Goal: Task Accomplishment & Management: Manage account settings

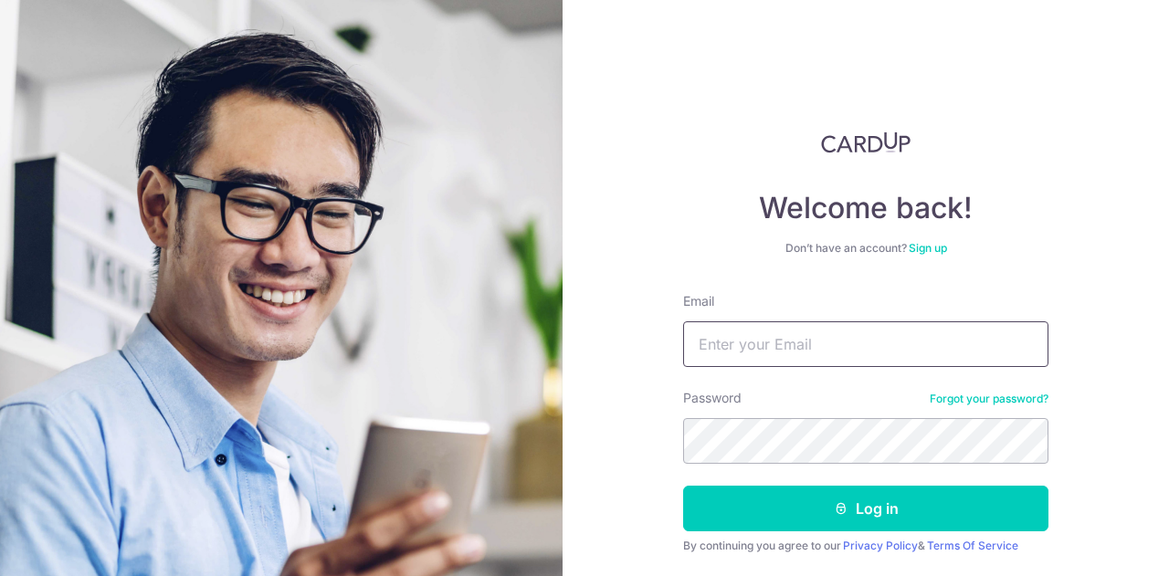
click at [871, 343] on input "Email" at bounding box center [865, 345] width 365 height 46
type input "[EMAIL_ADDRESS][DOMAIN_NAME]"
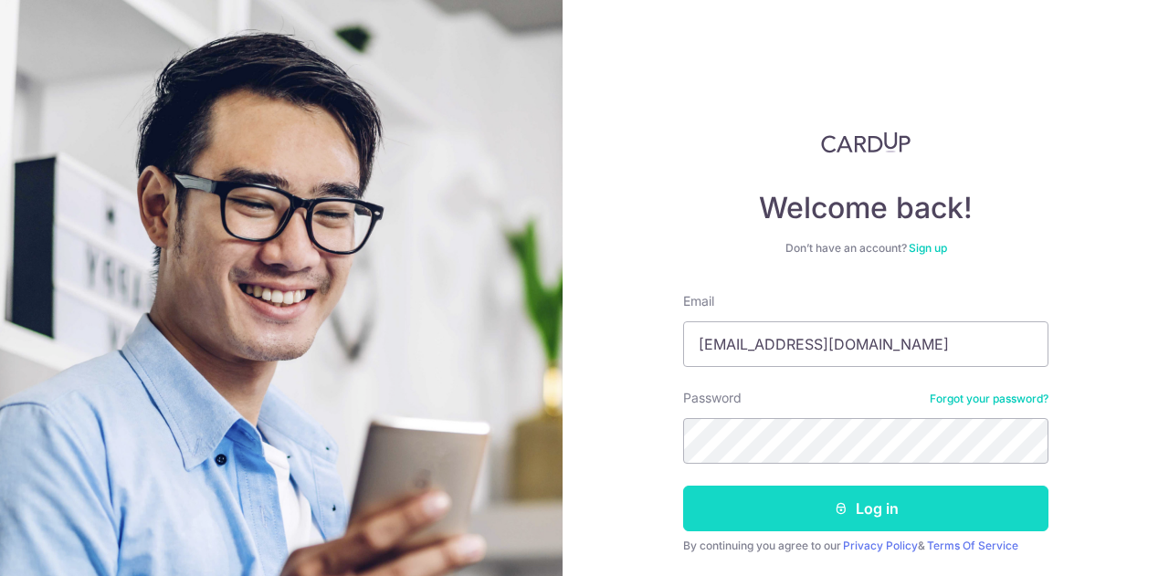
click at [906, 510] on button "Log in" at bounding box center [865, 509] width 365 height 46
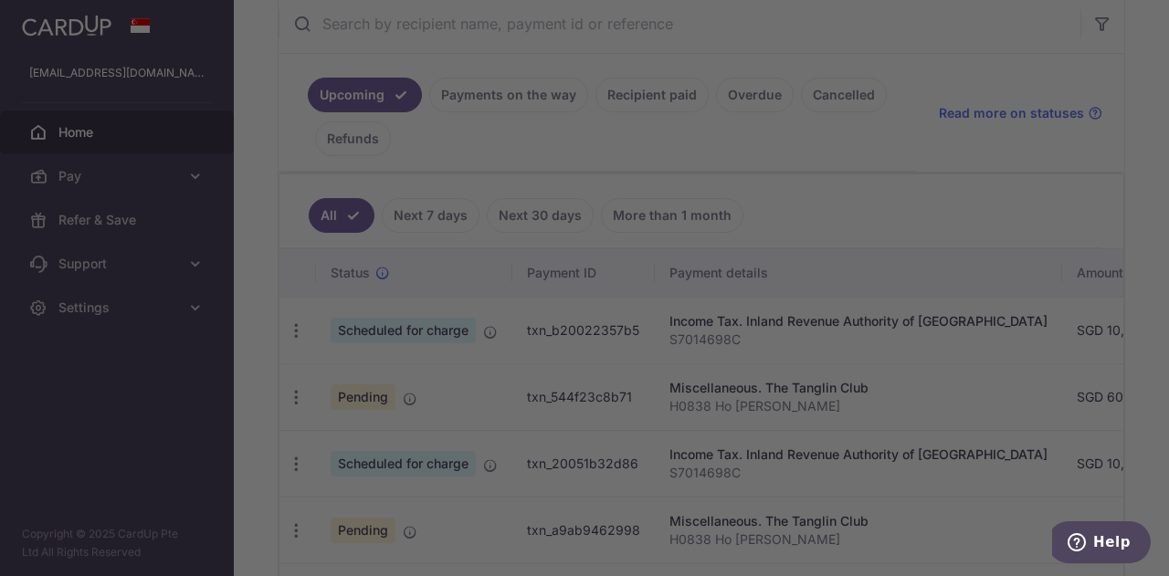
scroll to position [365, 0]
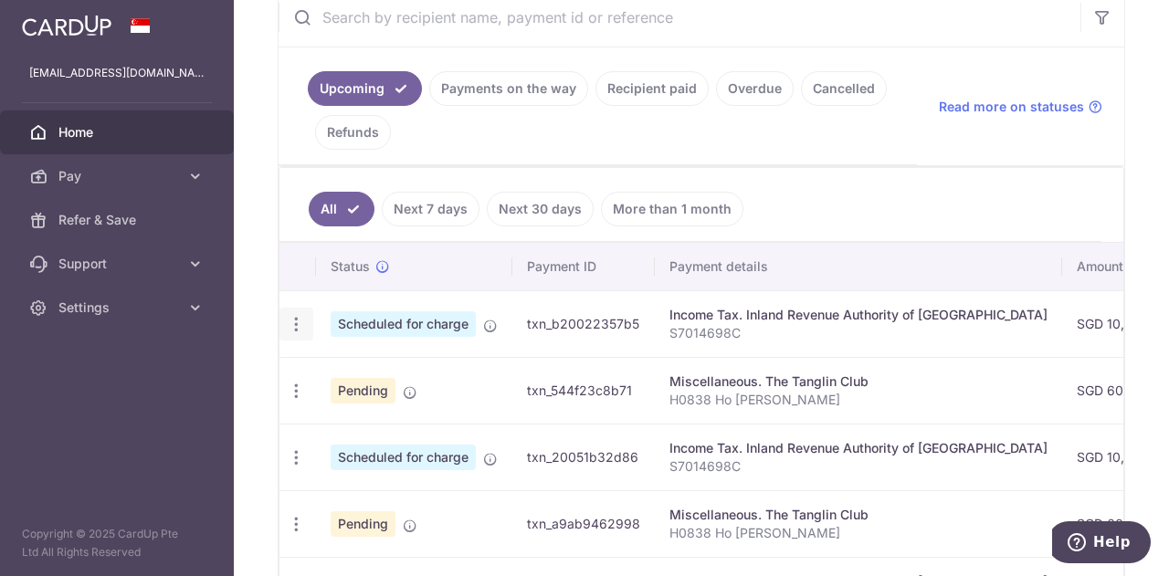
click at [295, 322] on icon "button" at bounding box center [296, 324] width 19 height 19
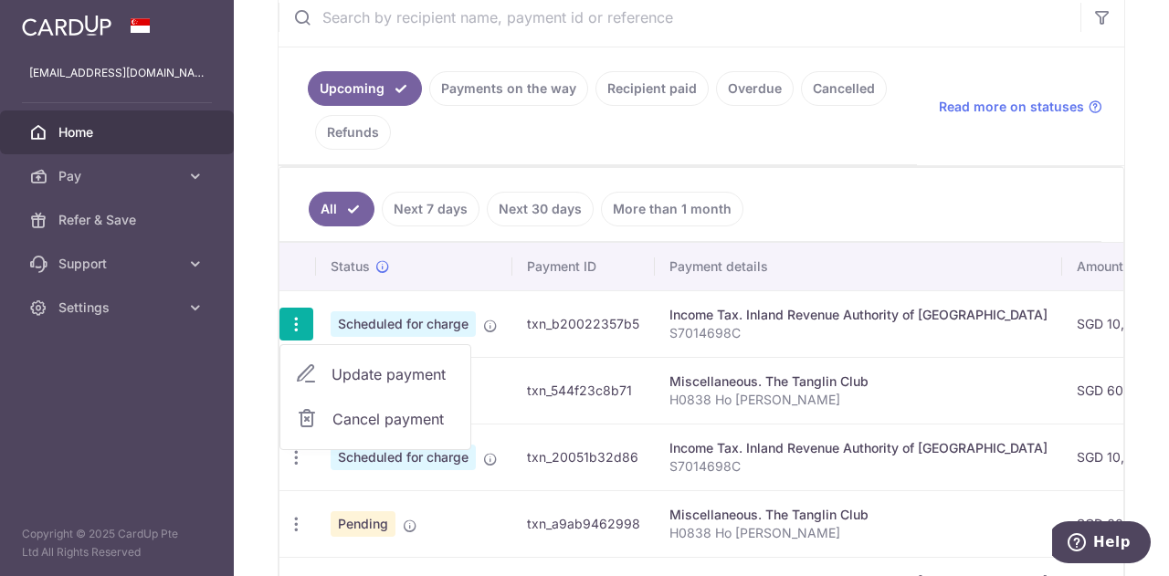
click at [342, 375] on span "Update payment" at bounding box center [394, 375] width 124 height 22
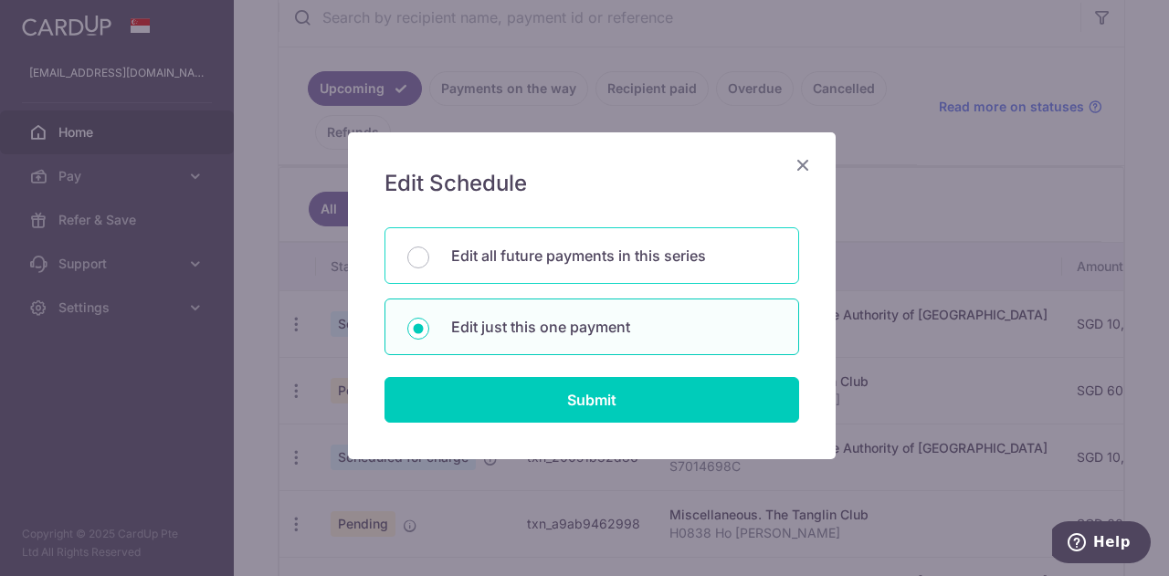
click at [466, 250] on p "Edit all future payments in this series" at bounding box center [613, 256] width 325 height 22
click at [429, 250] on input "Edit all future payments in this series" at bounding box center [418, 258] width 22 height 22
radio input "true"
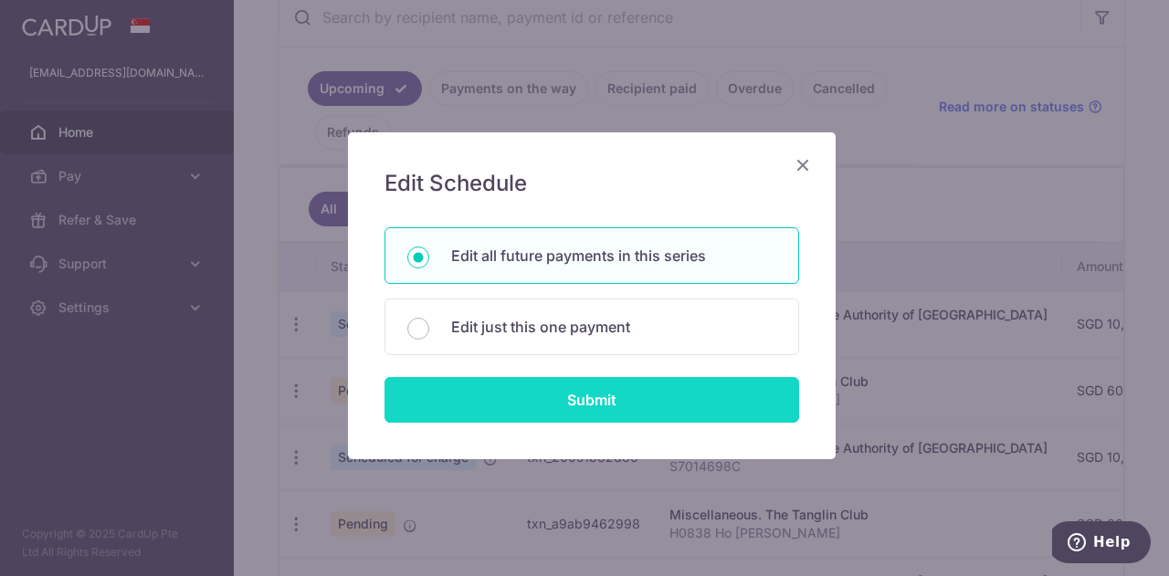
click at [495, 383] on input "Submit" at bounding box center [592, 400] width 415 height 46
radio input "true"
type input "10,726.03"
type input "S7014698C"
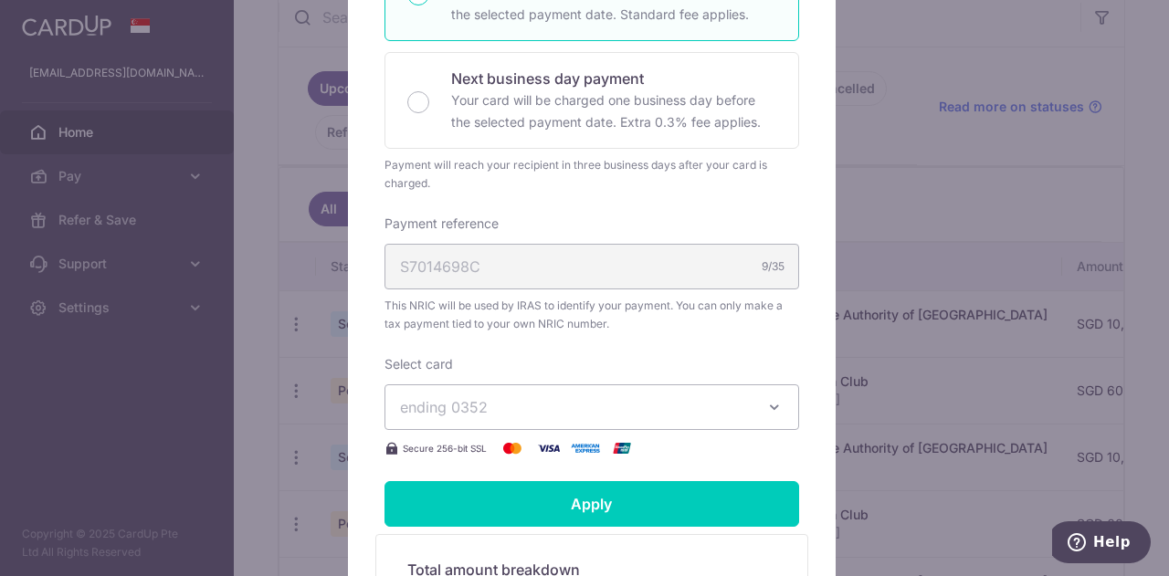
scroll to position [548, 0]
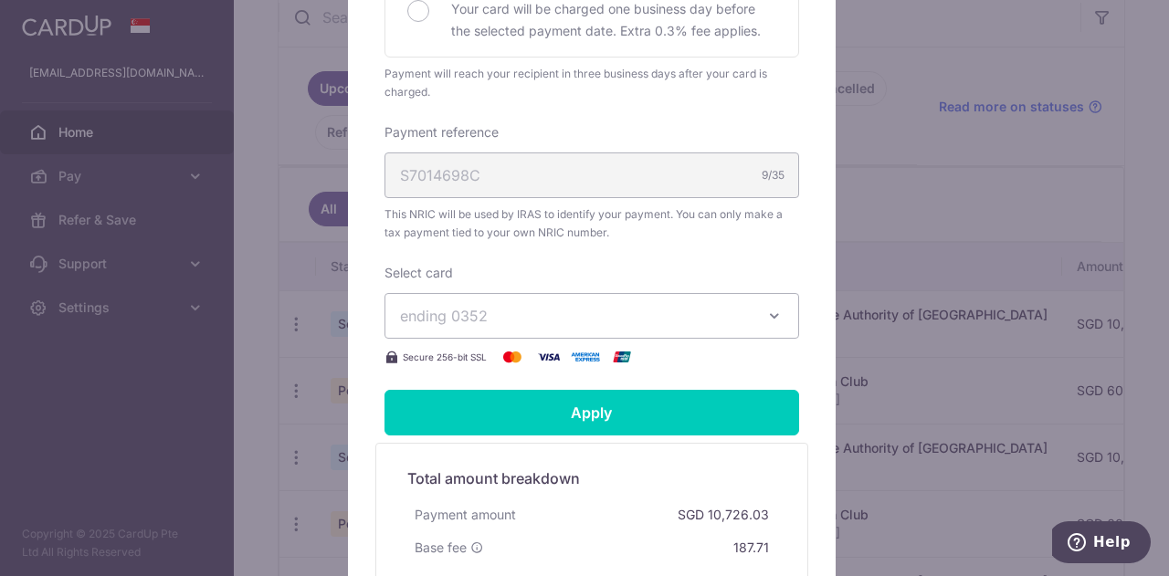
click at [552, 316] on span "ending 0352" at bounding box center [575, 316] width 351 height 22
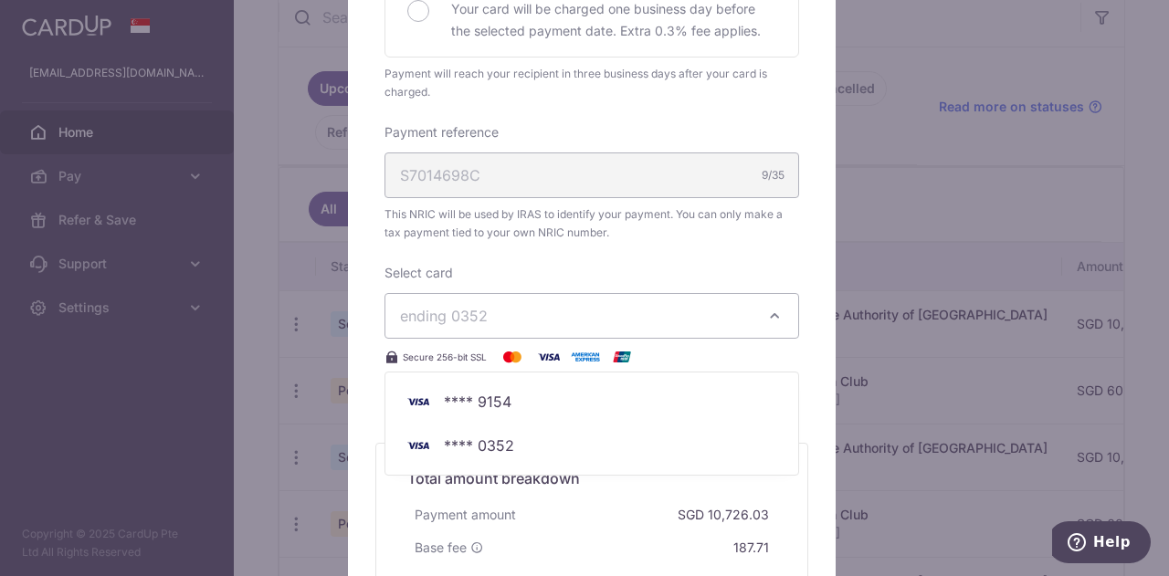
click at [270, 333] on div "Edit payment By clicking apply, you will make changes to all 7 payments to Inla…" at bounding box center [584, 288] width 1169 height 576
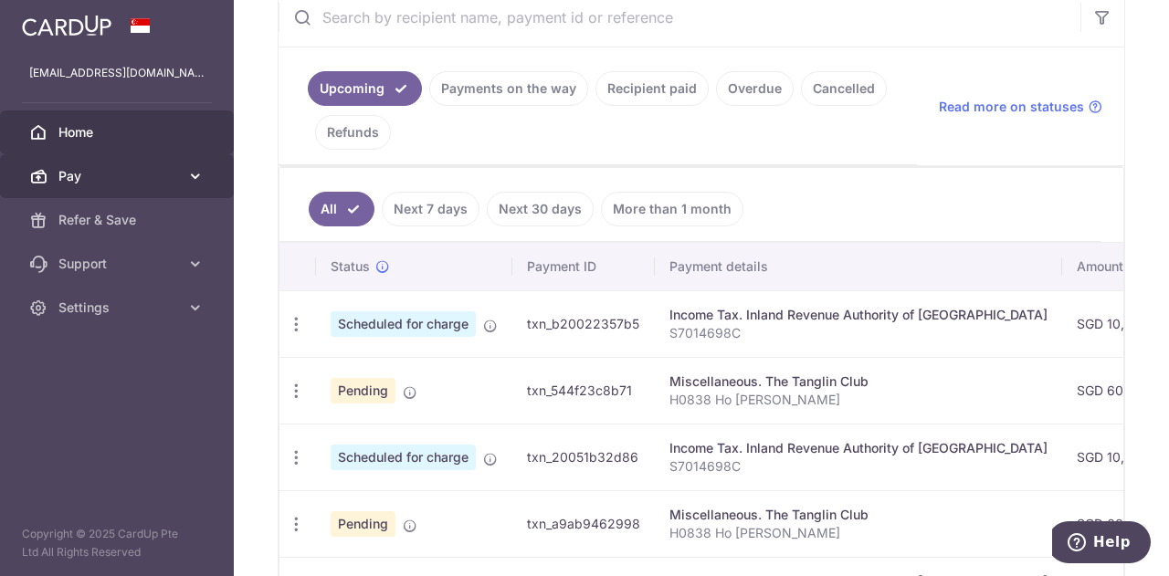
click at [128, 187] on link "Pay" at bounding box center [117, 176] width 234 height 44
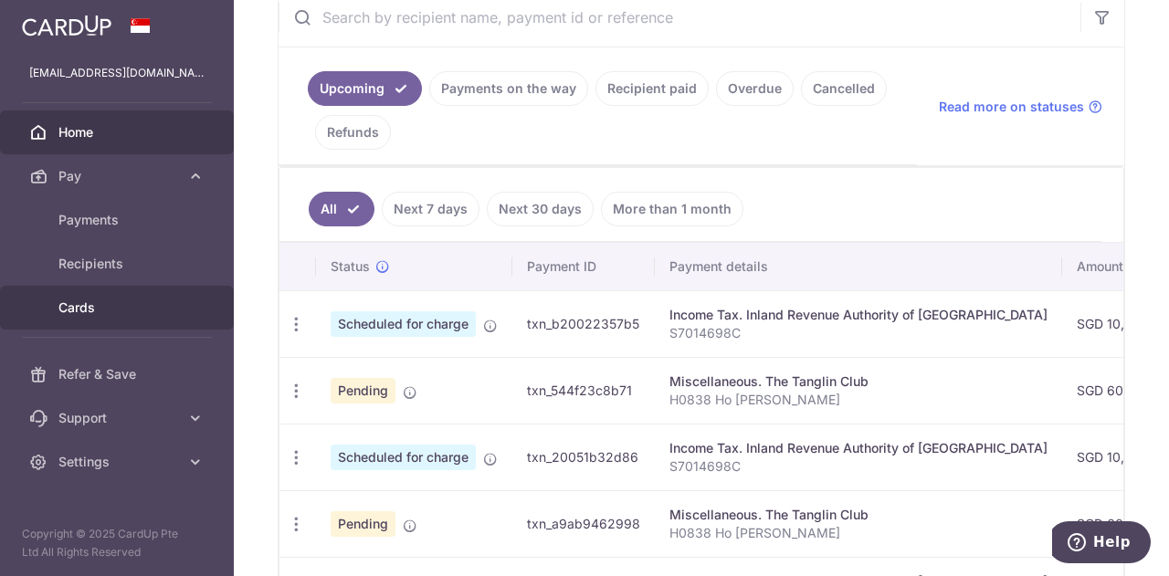
click at [96, 299] on span "Cards" at bounding box center [118, 308] width 121 height 18
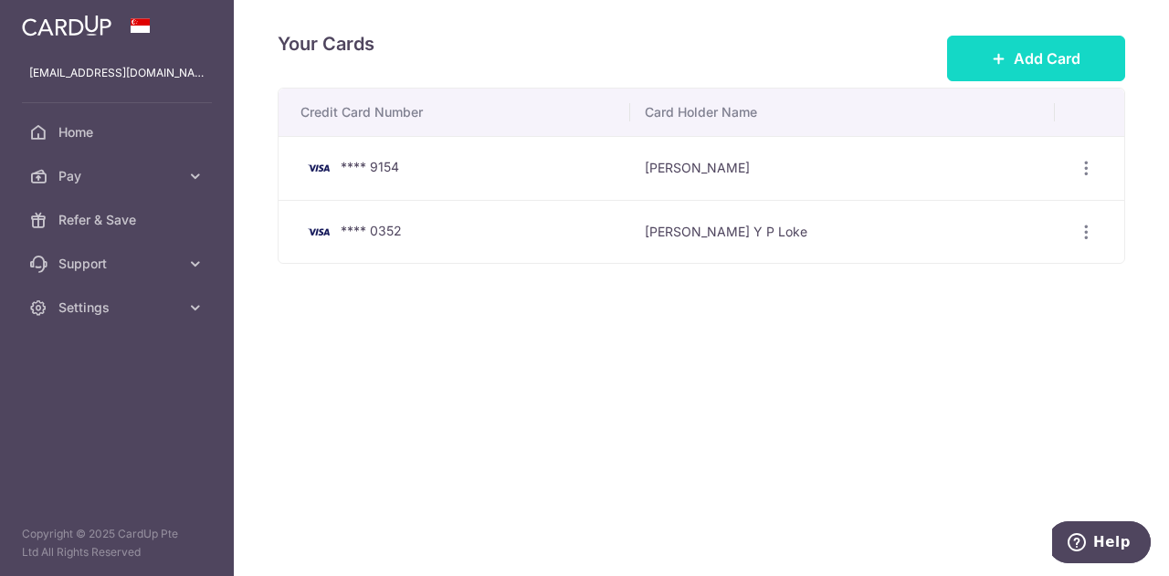
click at [1020, 65] on span "Add Card" at bounding box center [1047, 59] width 67 height 22
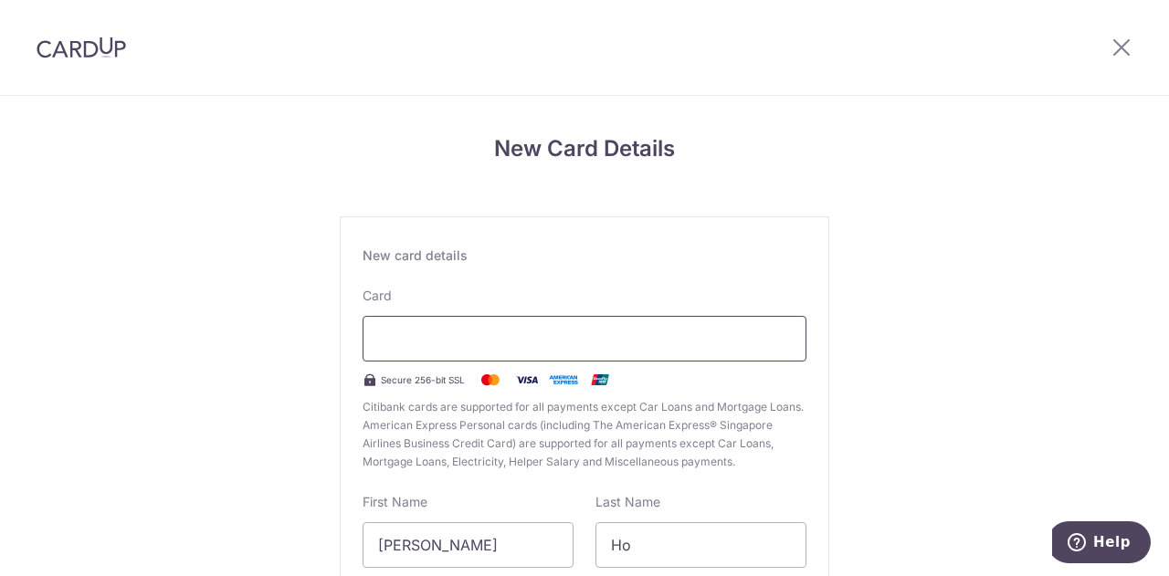
click at [539, 350] on div at bounding box center [585, 339] width 444 height 46
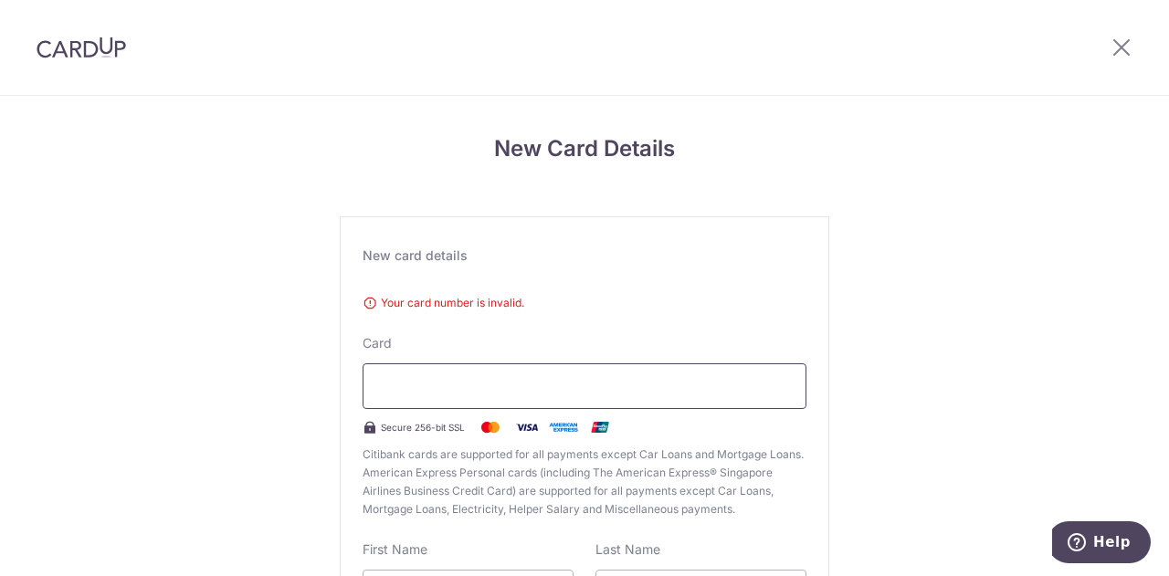
click at [715, 368] on div at bounding box center [585, 387] width 444 height 46
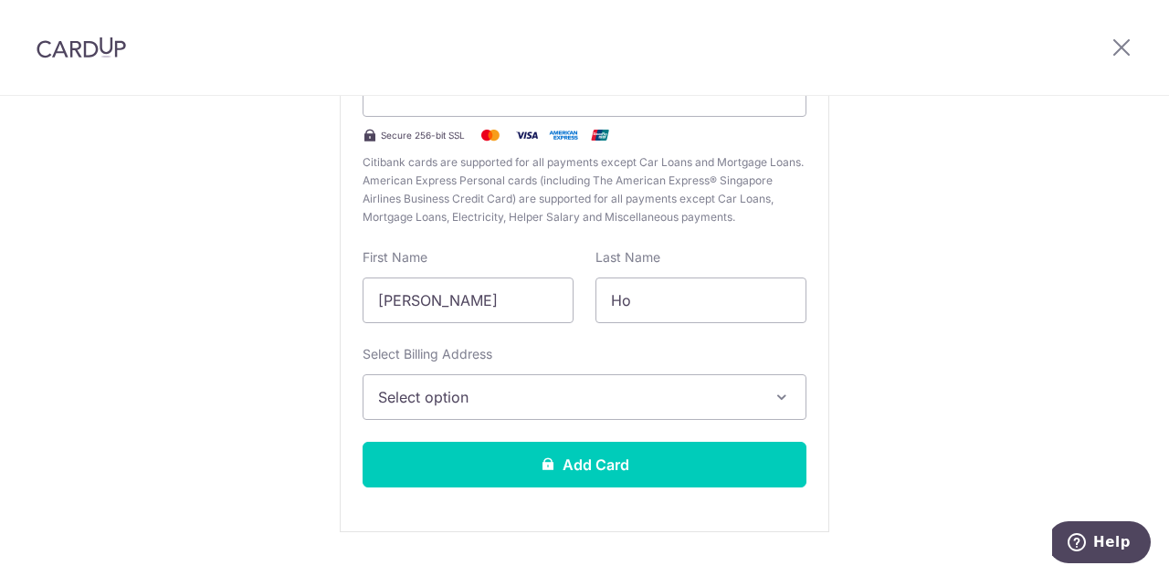
scroll to position [274, 0]
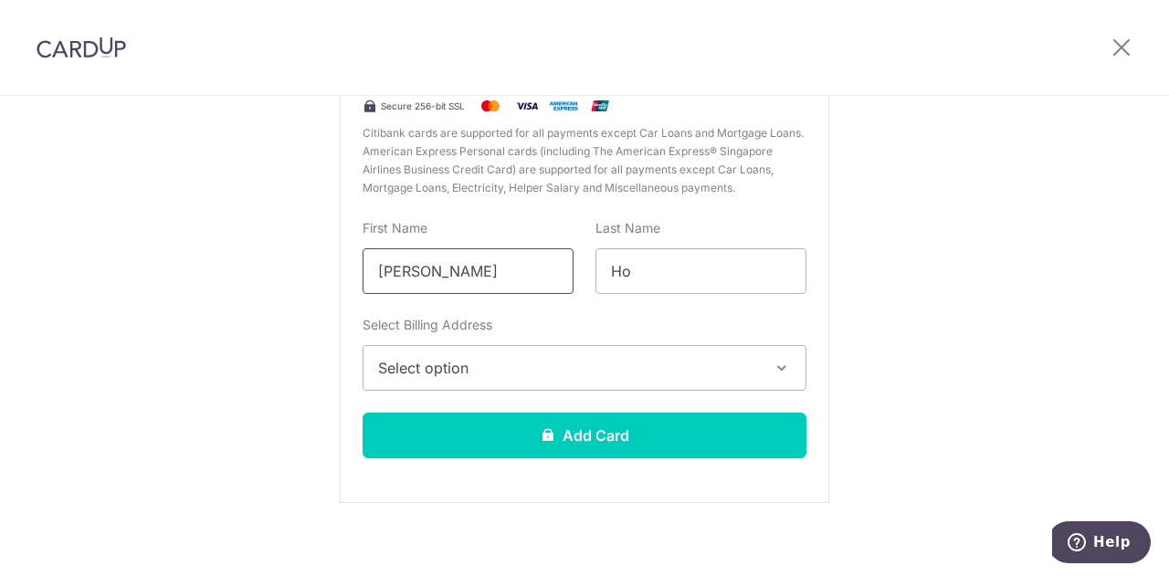
drag, startPoint x: 376, startPoint y: 268, endPoint x: 533, endPoint y: 266, distance: 156.2
click at [533, 266] on input "Boon Chuan Wilson" at bounding box center [468, 272] width 211 height 46
type input "Wilson"
click at [547, 376] on span "Select option" at bounding box center [568, 368] width 380 height 22
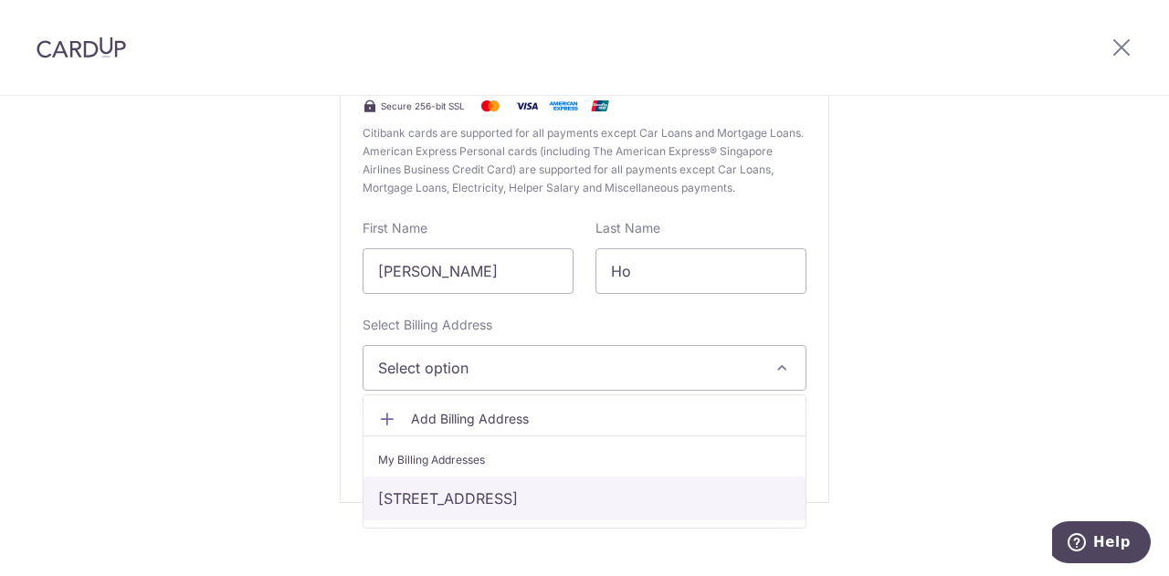
click at [539, 494] on link "23 Merryn Drive, Singapore, Singapore-298551" at bounding box center [585, 499] width 442 height 44
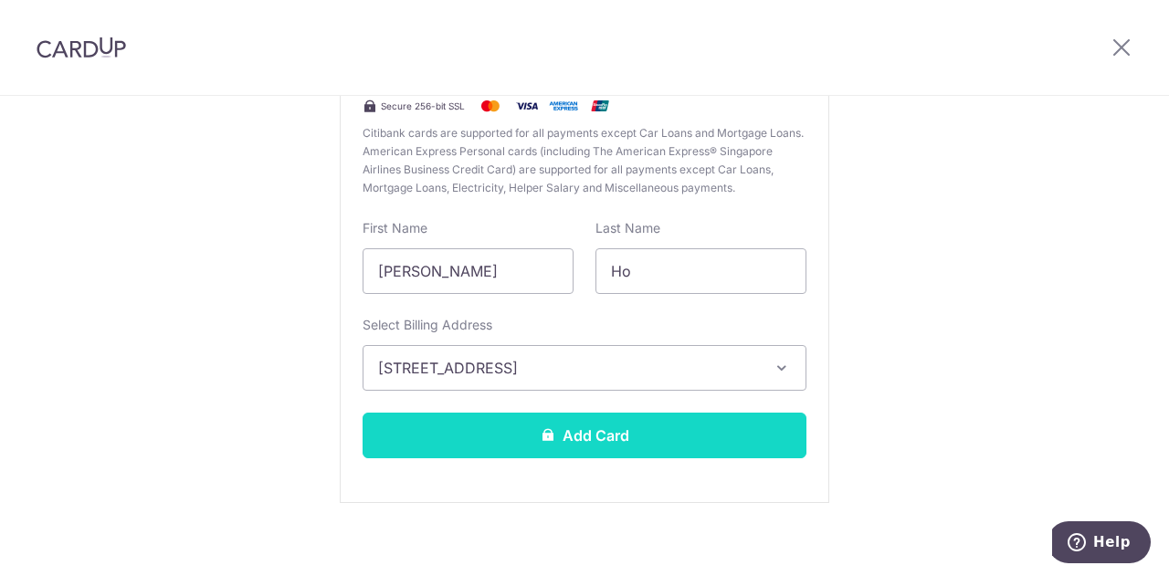
click at [535, 425] on button "Add Card" at bounding box center [585, 436] width 444 height 46
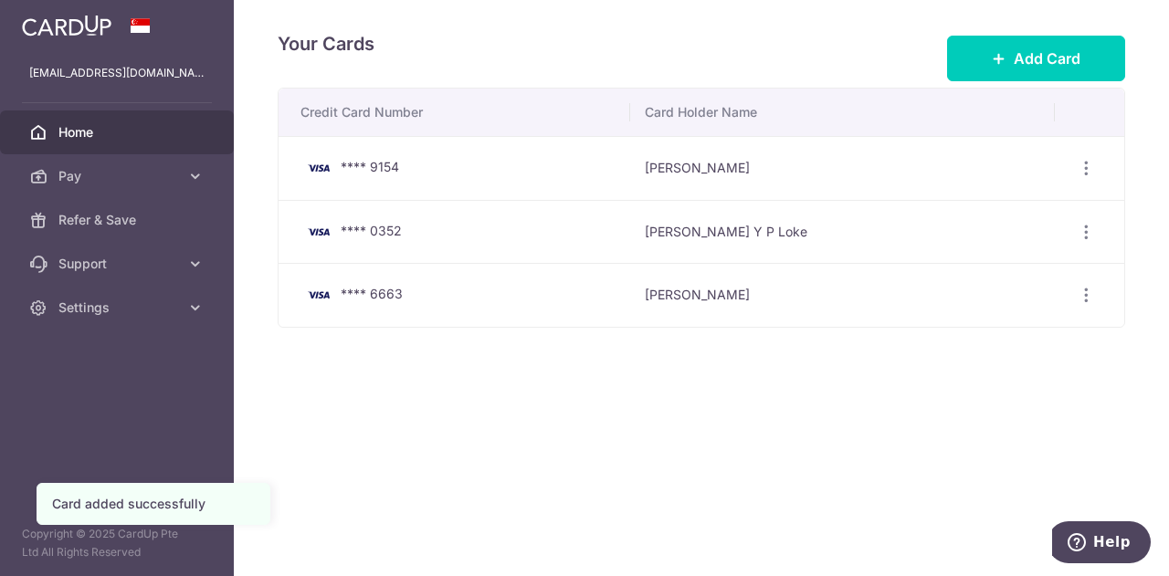
click at [128, 143] on link "Home" at bounding box center [117, 133] width 234 height 44
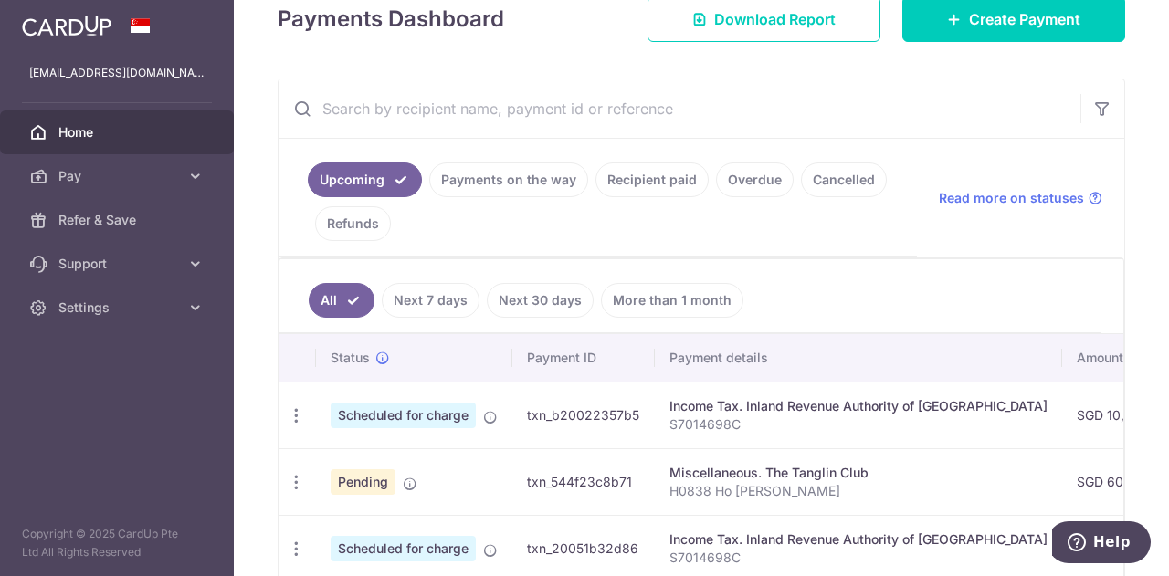
scroll to position [365, 0]
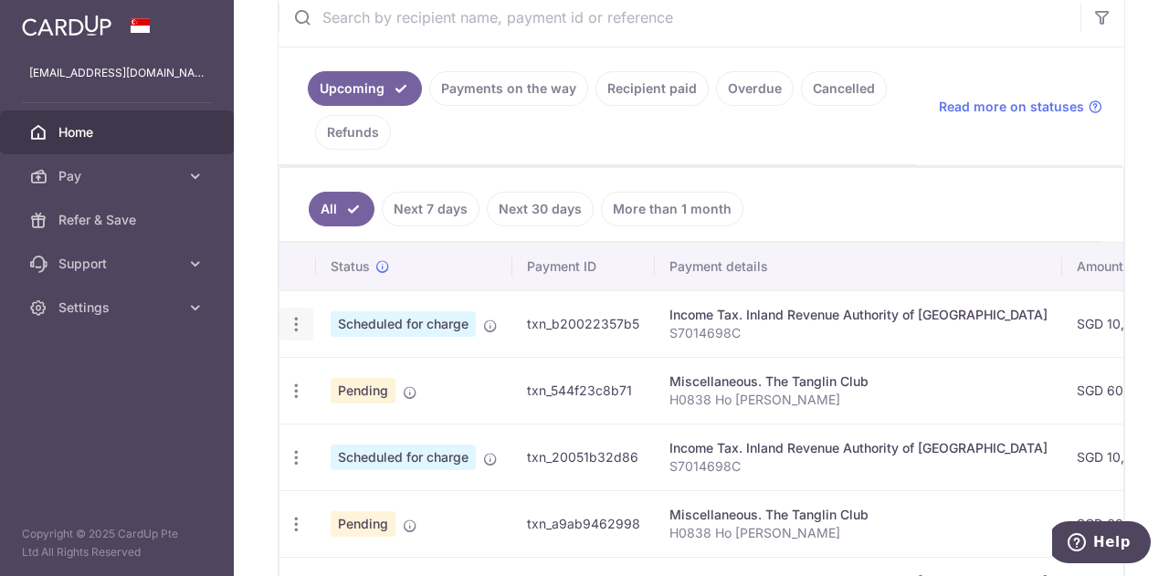
click at [295, 318] on body "[EMAIL_ADDRESS][DOMAIN_NAME] Home Pay Payments Recipients Cards Refer & Save Su…" at bounding box center [584, 288] width 1169 height 576
click at [300, 315] on icon "button" at bounding box center [296, 324] width 19 height 19
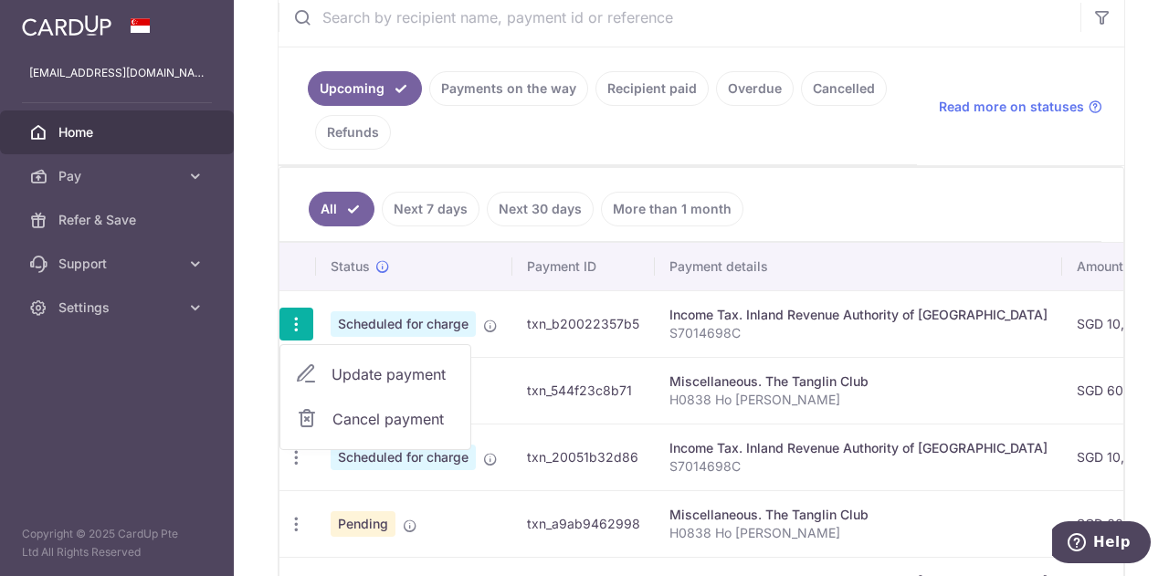
click at [361, 372] on span "Update payment" at bounding box center [394, 375] width 124 height 22
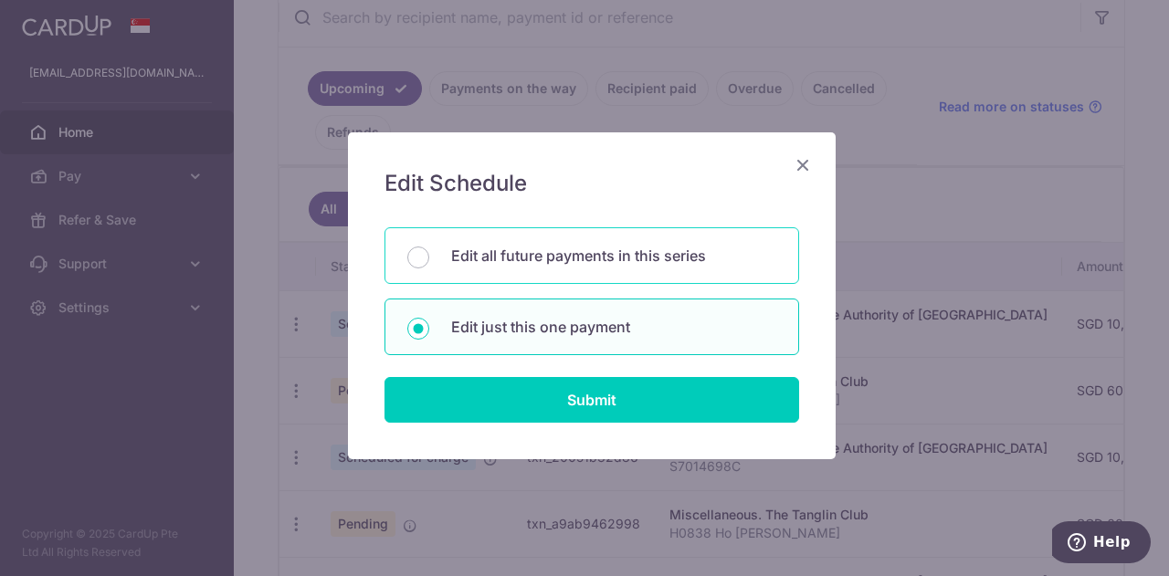
click at [519, 264] on p "Edit all future payments in this series" at bounding box center [613, 256] width 325 height 22
click at [429, 264] on input "Edit all future payments in this series" at bounding box center [418, 258] width 22 height 22
radio input "true"
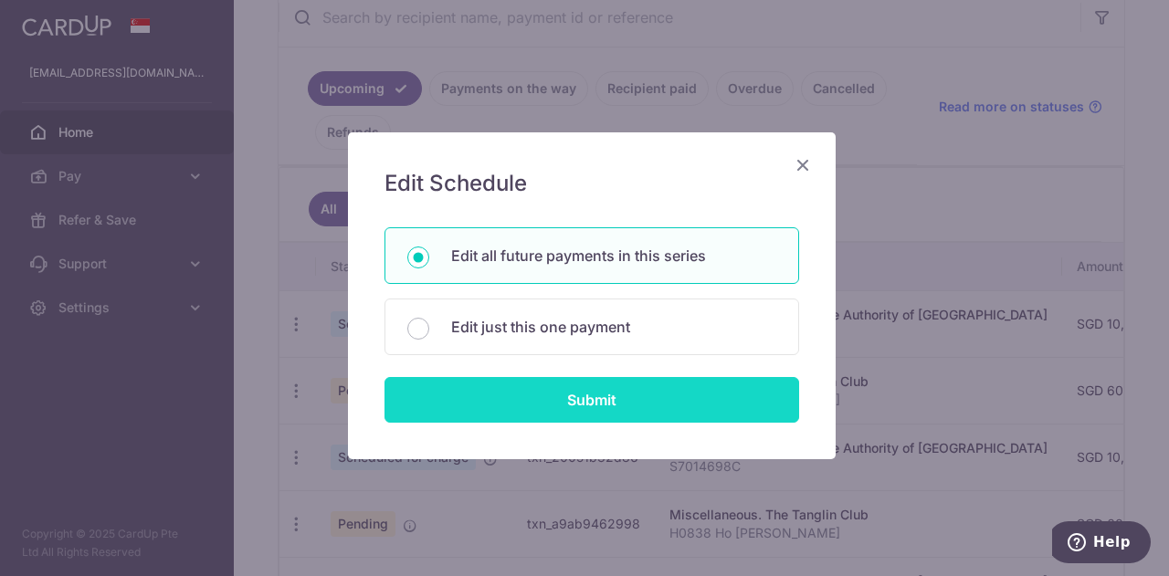
click at [544, 386] on input "Submit" at bounding box center [592, 400] width 415 height 46
radio input "true"
type input "10,726.03"
type input "S7014698C"
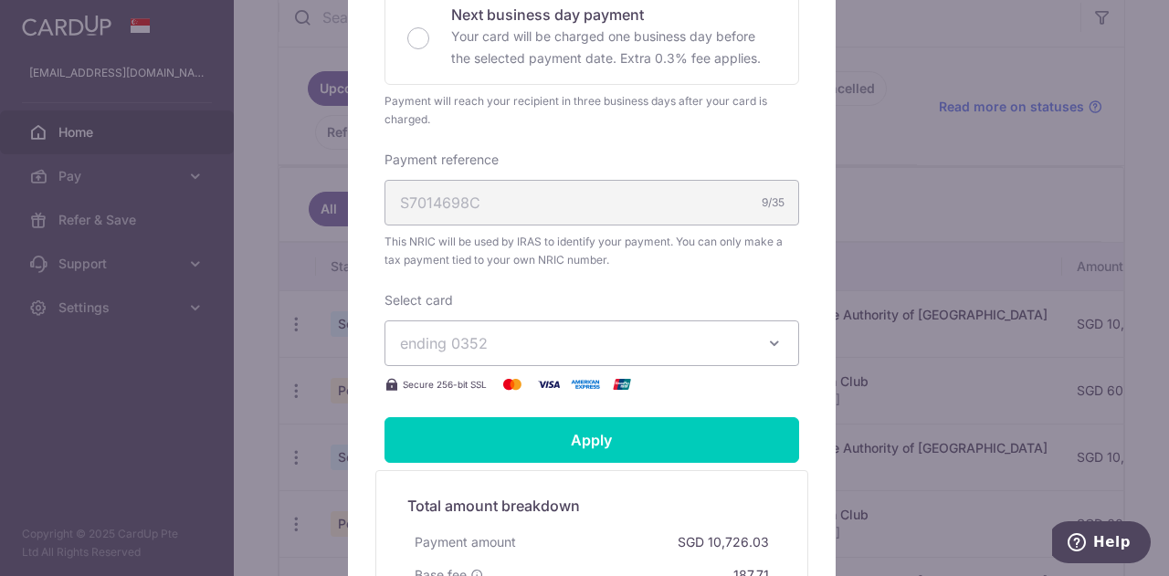
scroll to position [640, 0]
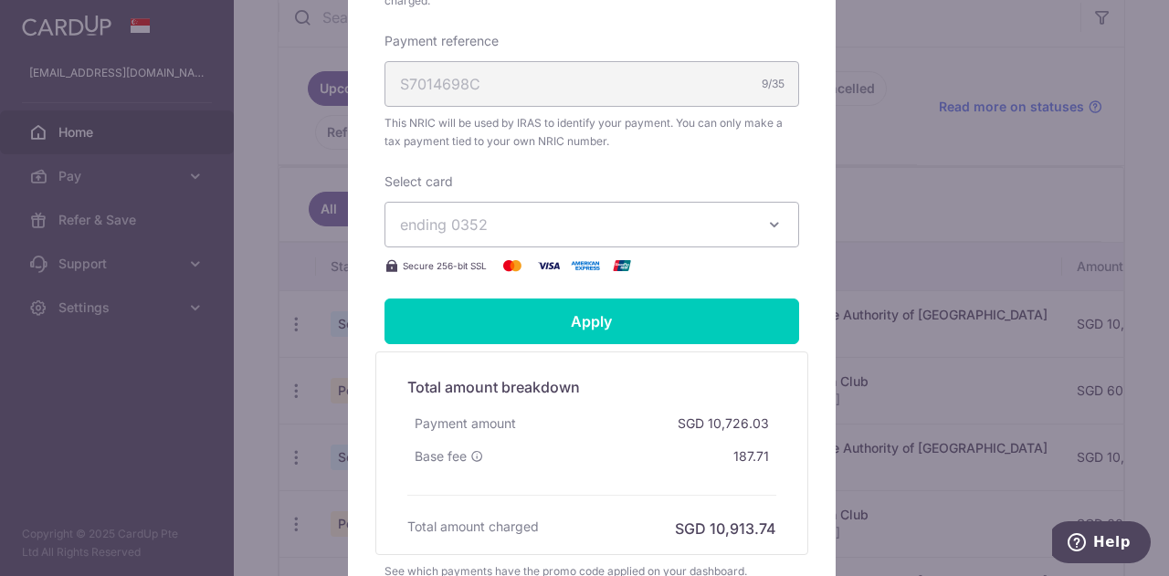
click at [539, 222] on span "ending 0352" at bounding box center [575, 225] width 351 height 22
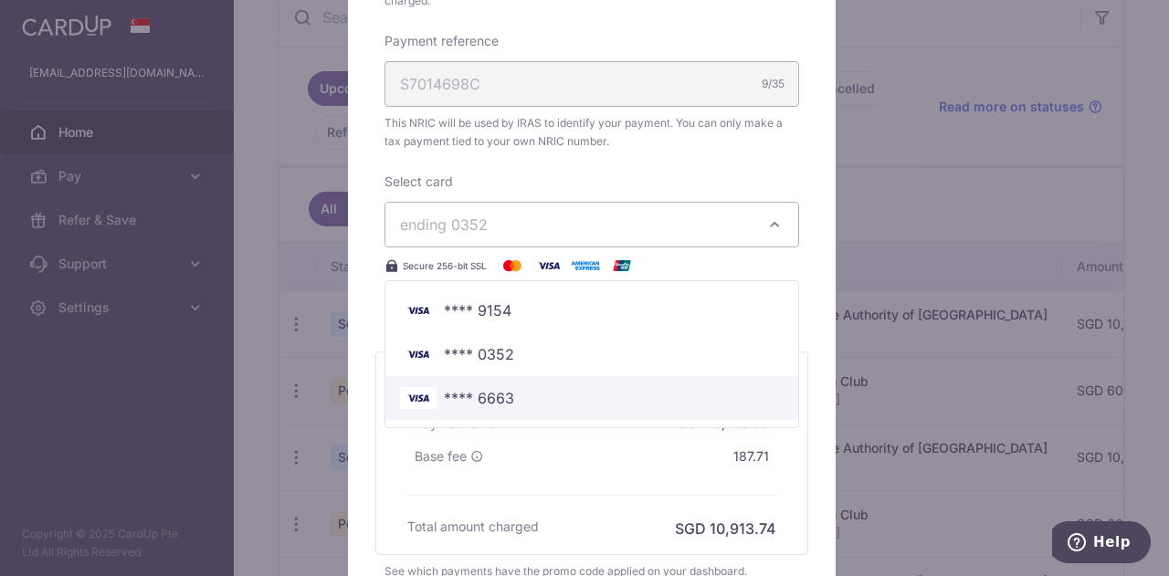
click at [535, 383] on link "**** 6663" at bounding box center [592, 398] width 413 height 44
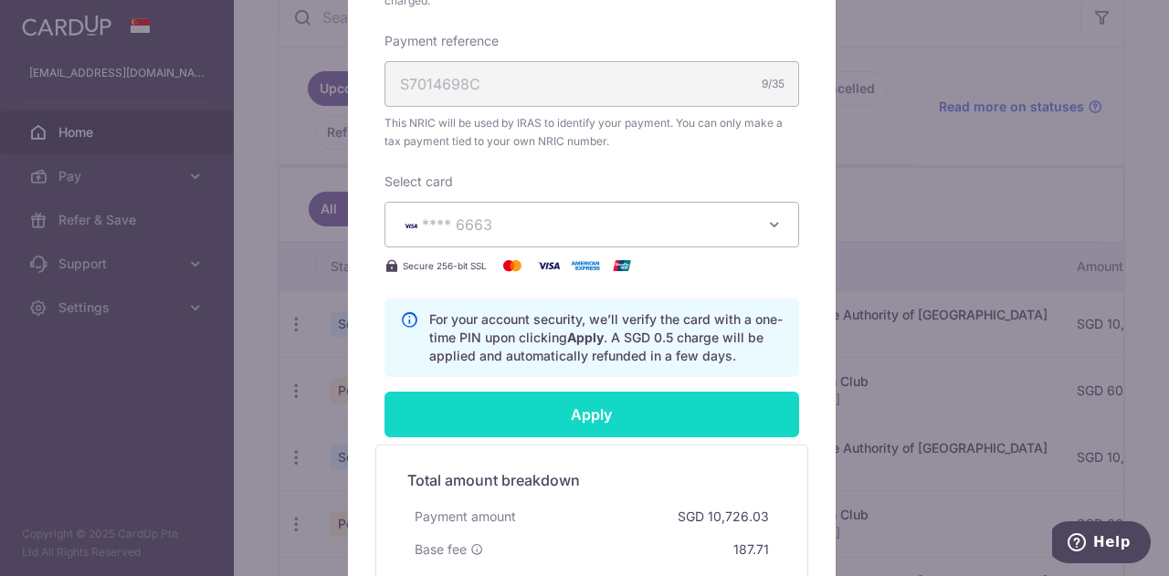
click at [551, 408] on input "Apply" at bounding box center [592, 415] width 415 height 46
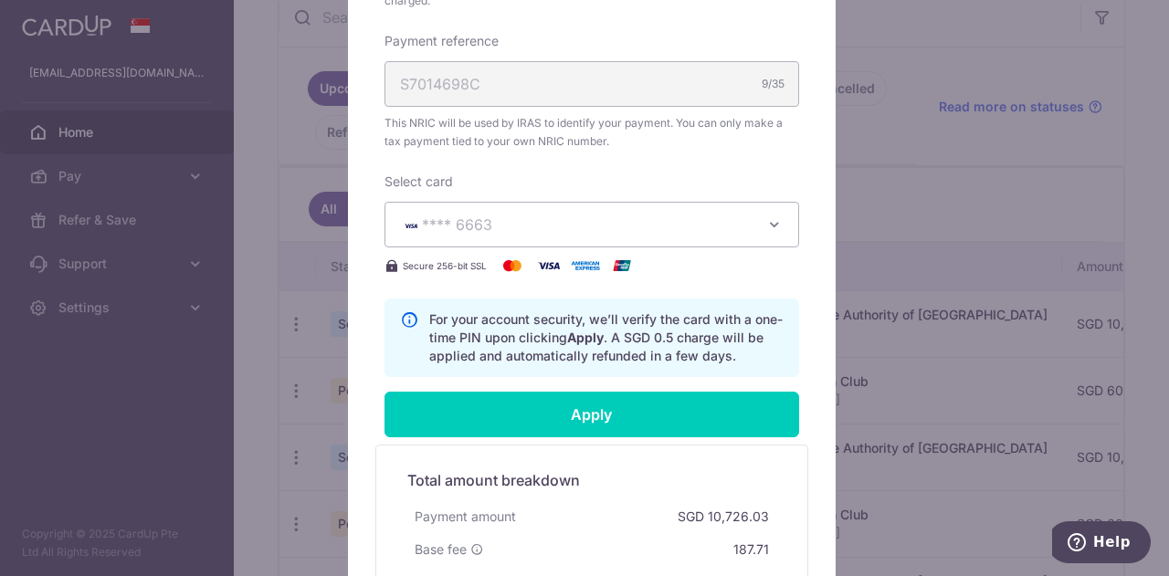
type input "Successfully Applied"
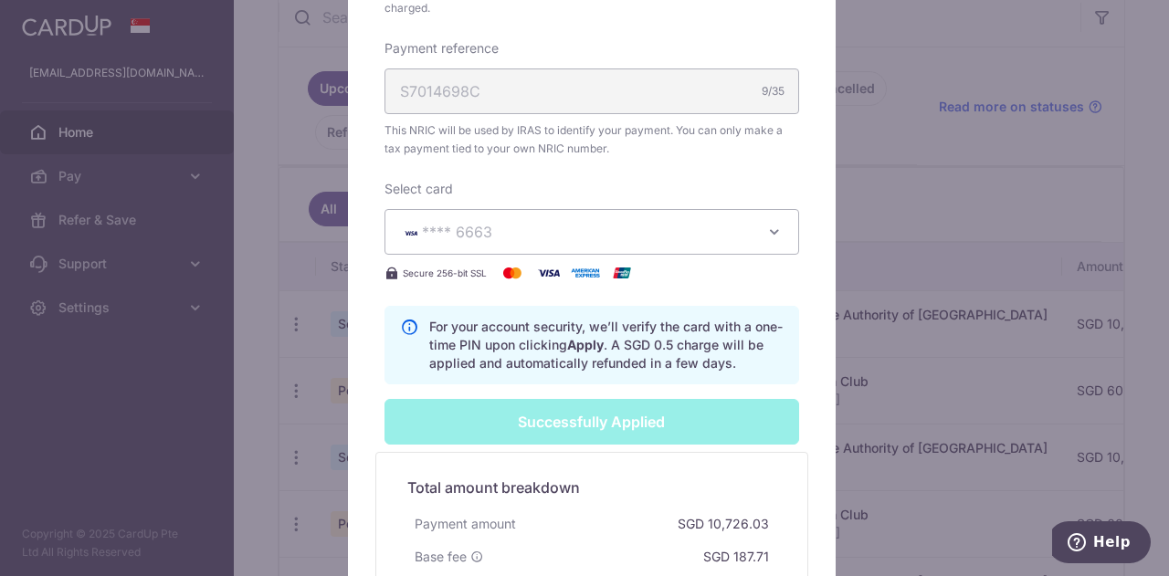
scroll to position [691, 0]
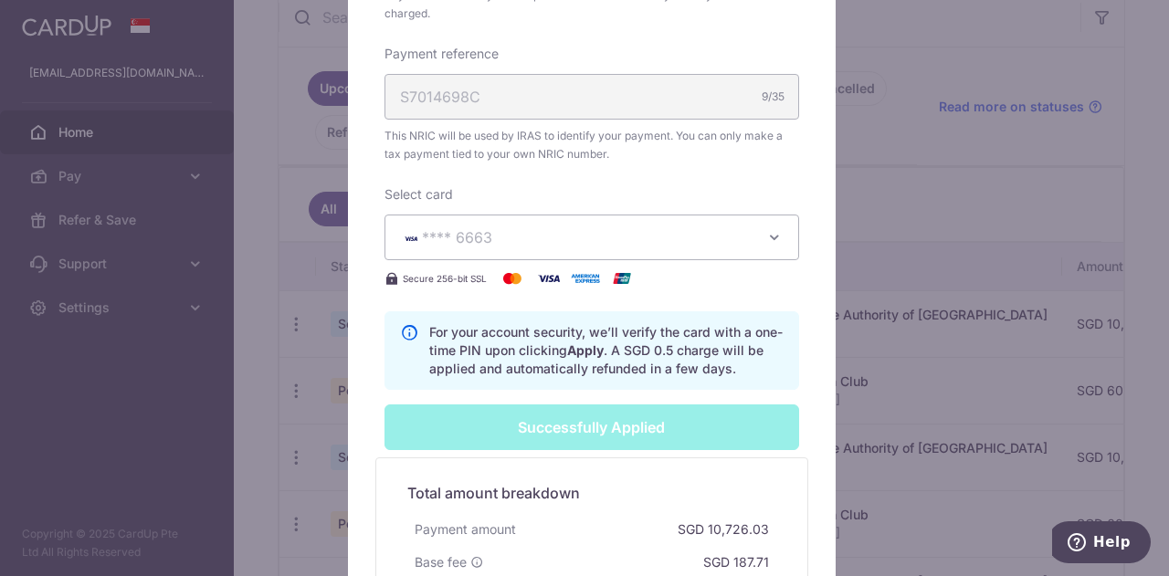
click at [135, 391] on div "Edit payment By clicking apply, you will make changes to all 7 payments to Inla…" at bounding box center [584, 288] width 1169 height 576
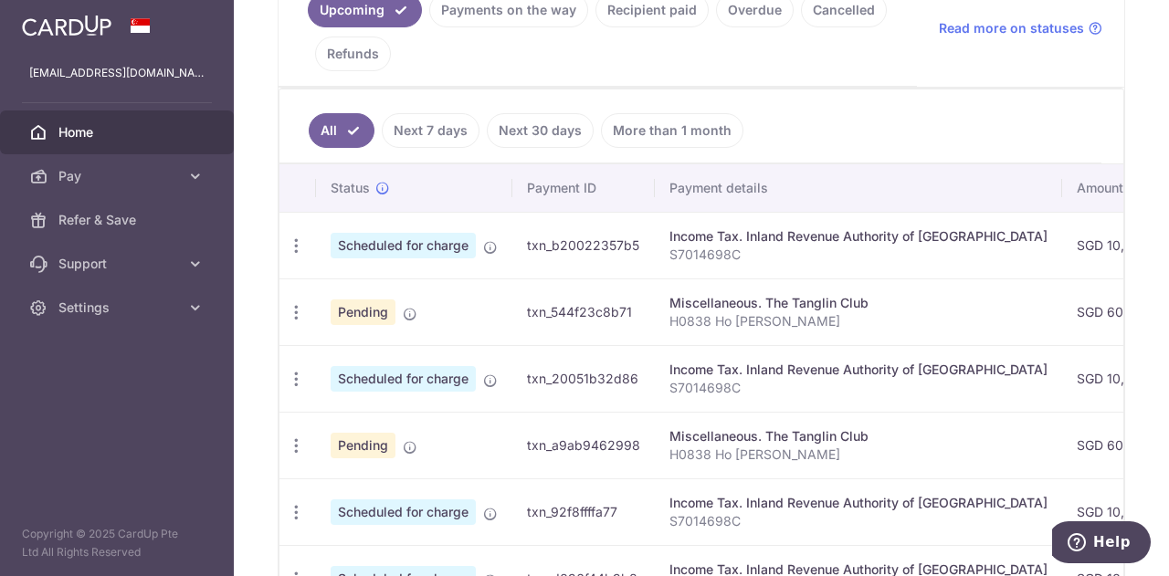
scroll to position [548, 0]
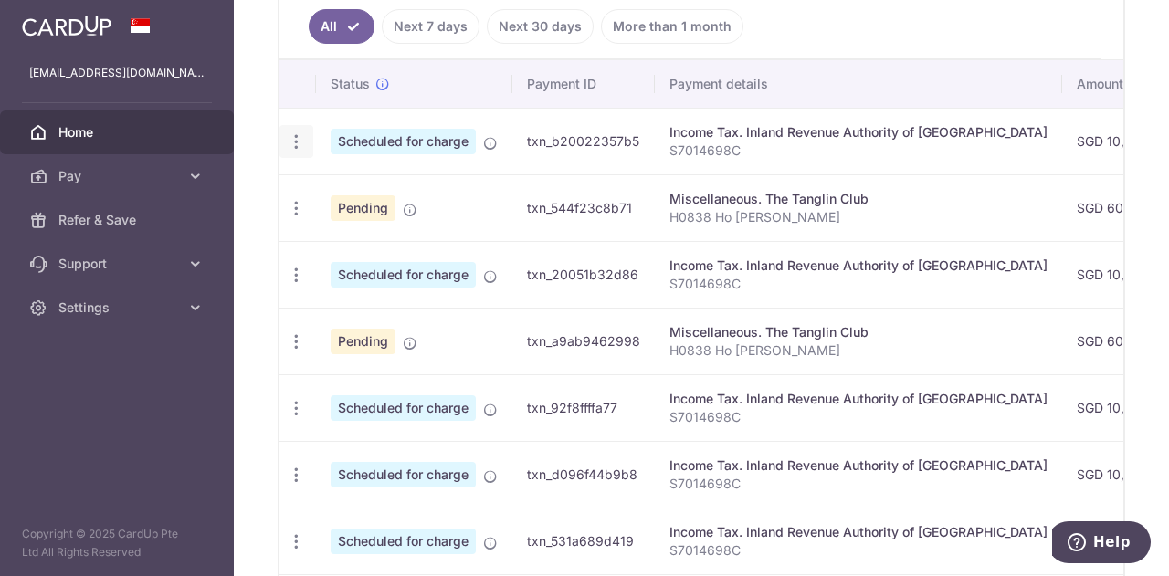
click at [291, 132] on icon "button" at bounding box center [296, 141] width 19 height 19
click at [365, 188] on span "Update payment" at bounding box center [394, 192] width 124 height 22
radio input "true"
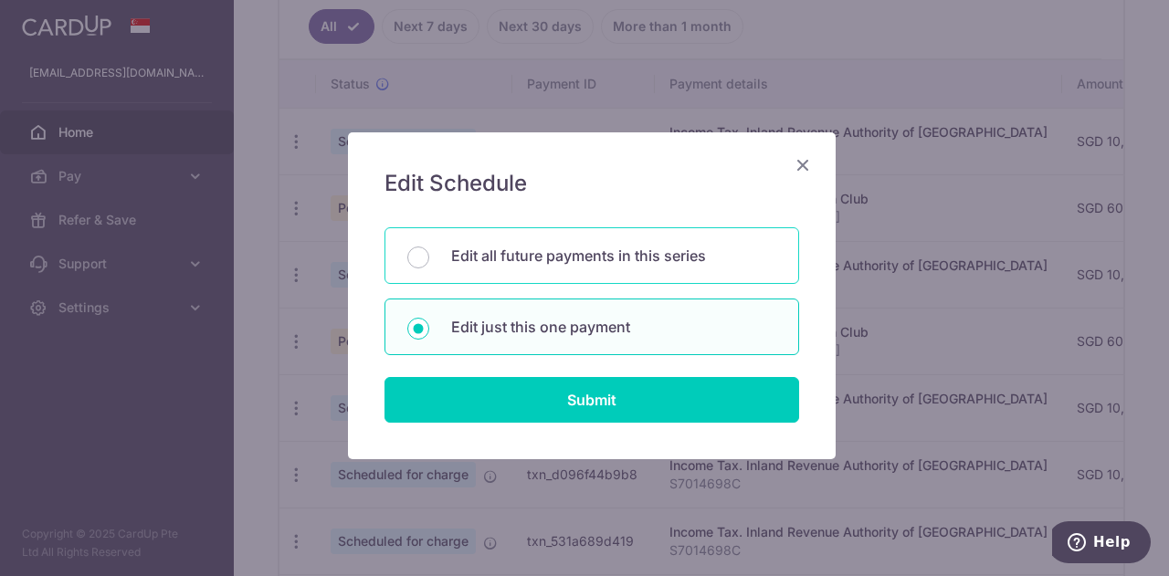
click at [513, 257] on p "Edit all future payments in this series" at bounding box center [613, 256] width 325 height 22
click at [429, 257] on input "Edit all future payments in this series" at bounding box center [418, 258] width 22 height 22
radio input "true"
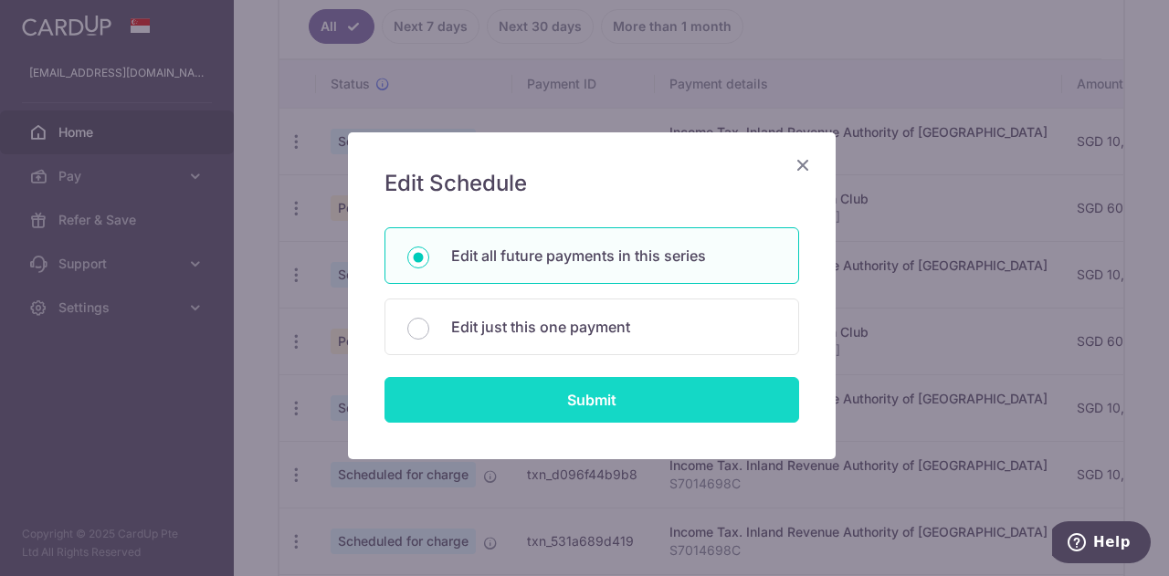
click at [536, 388] on input "Submit" at bounding box center [592, 400] width 415 height 46
radio input "true"
type input "10,726.03"
type input "S7014698C"
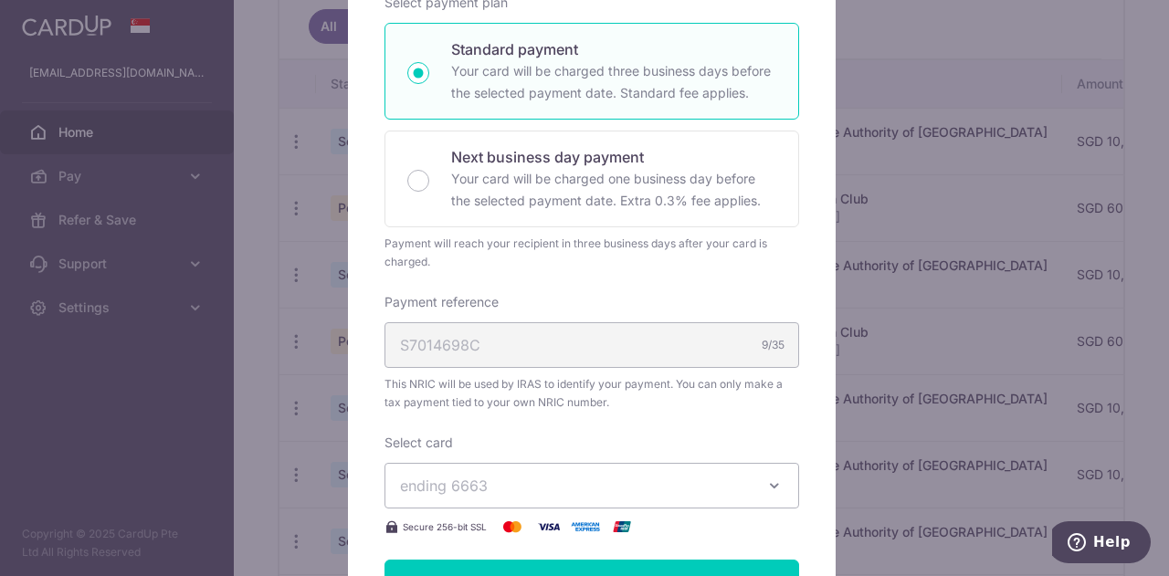
scroll to position [91, 0]
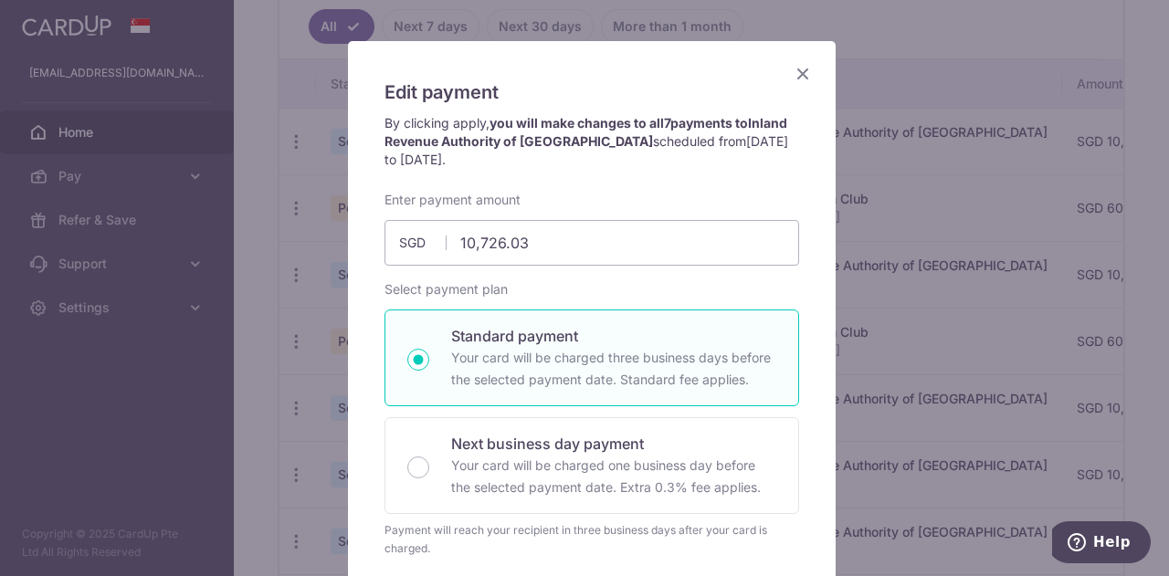
click at [917, 83] on div "Edit payment By clicking apply, you will make changes to all 7 payments to Inla…" at bounding box center [584, 288] width 1169 height 576
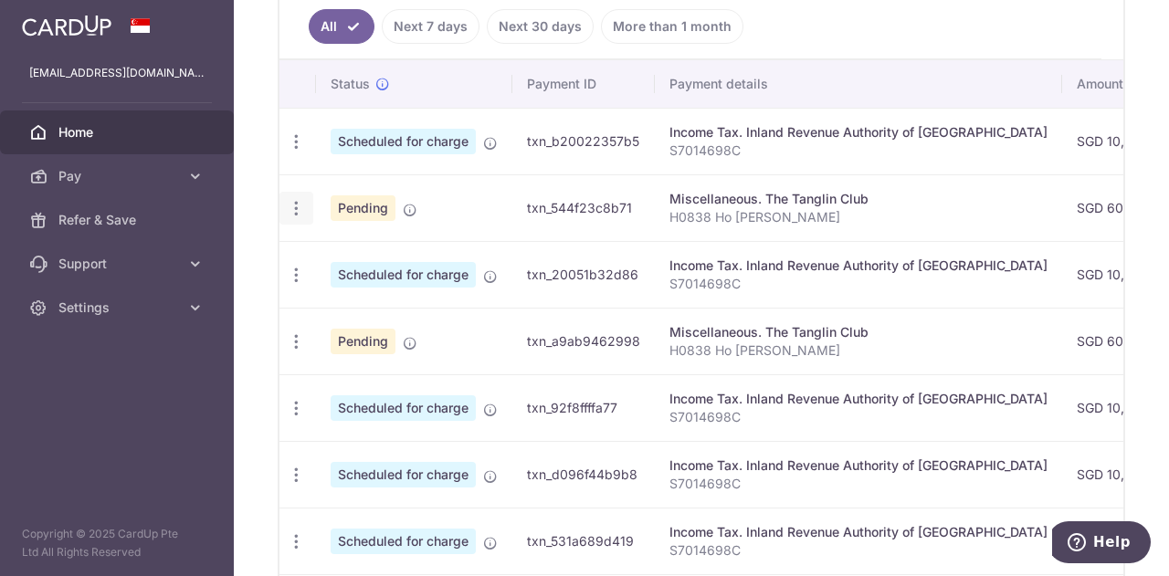
click at [298, 152] on icon "button" at bounding box center [296, 141] width 19 height 19
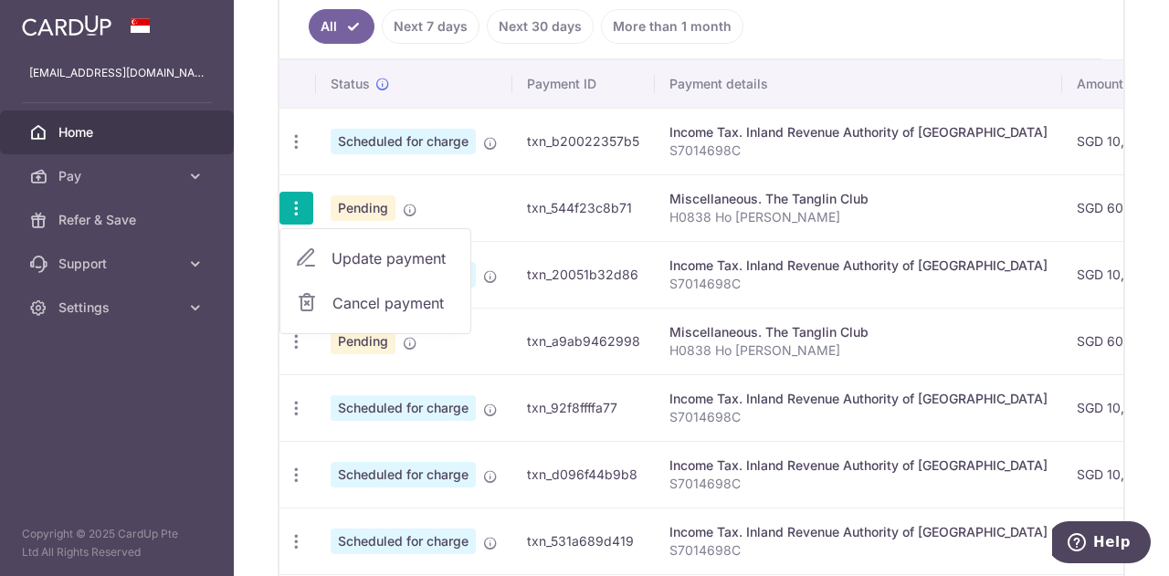
click at [347, 253] on span "Update payment" at bounding box center [394, 259] width 124 height 22
radio input "true"
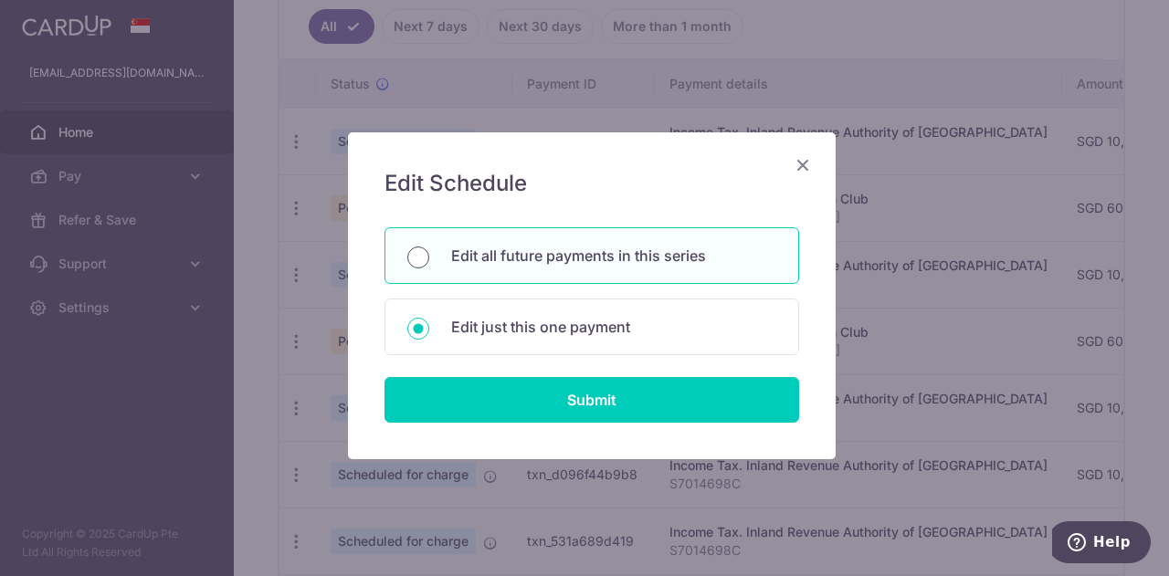
click at [413, 253] on input "Edit all future payments in this series" at bounding box center [418, 258] width 22 height 22
radio input "true"
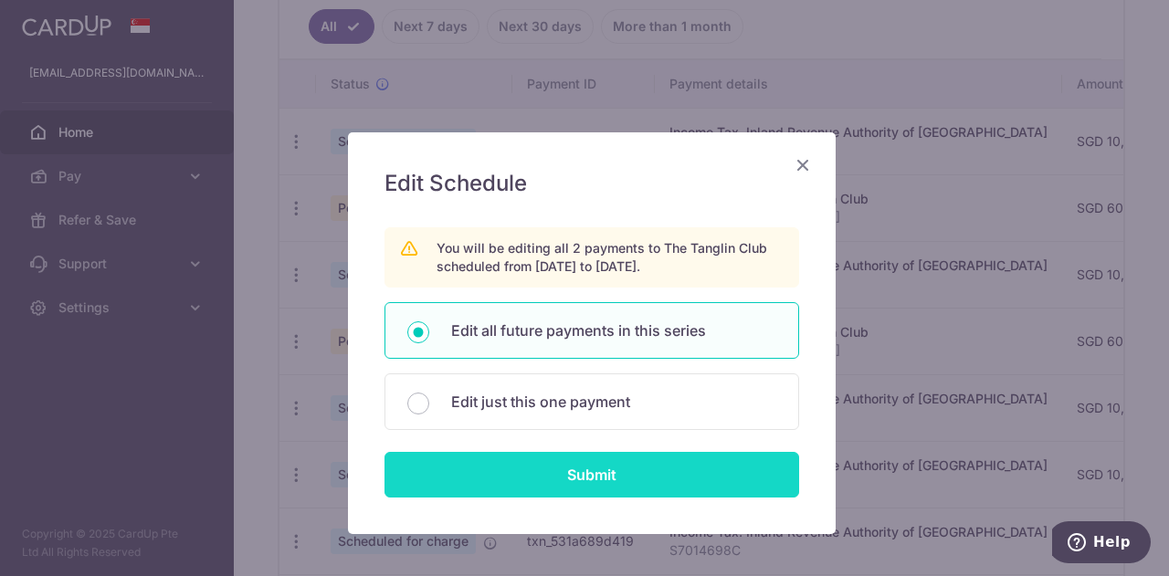
click at [569, 481] on input "Submit" at bounding box center [592, 475] width 415 height 46
type input "600.00"
radio input "true"
type input "H0838 Ho [PERSON_NAME]"
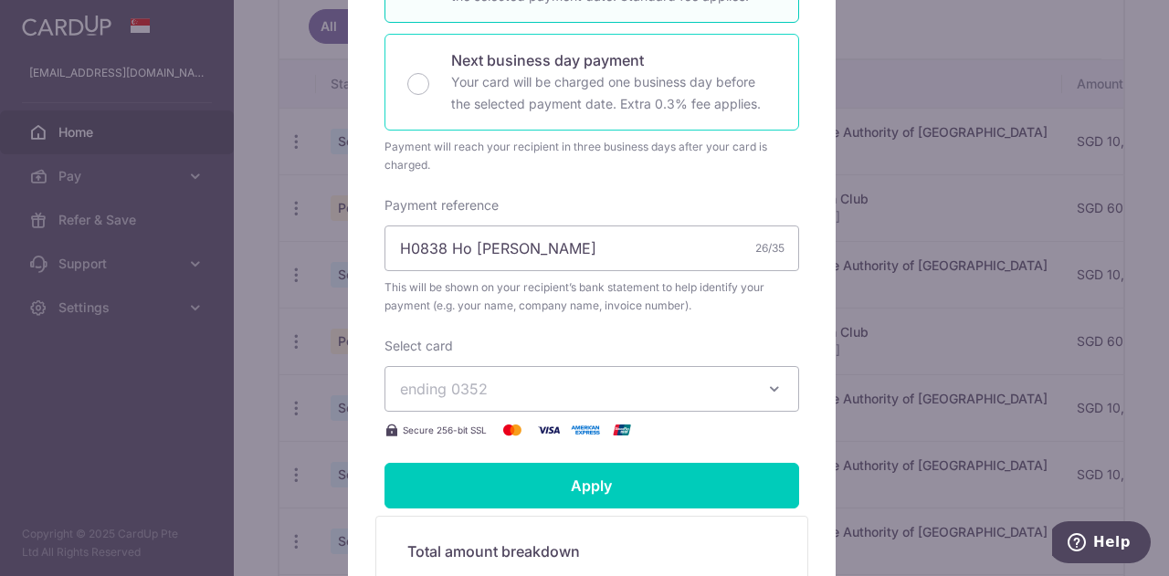
scroll to position [548, 0]
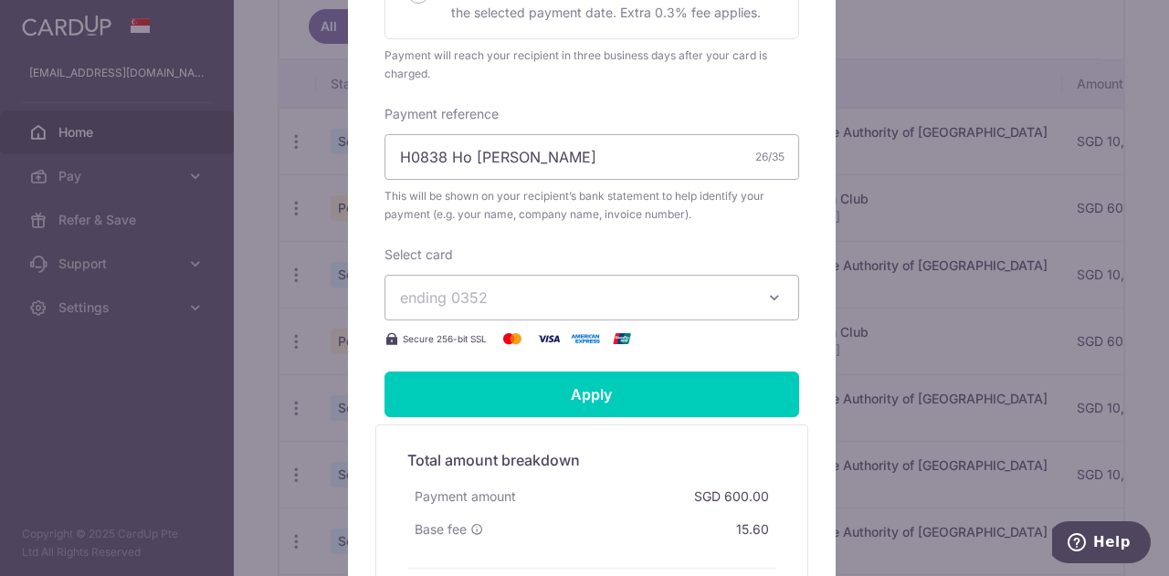
click at [510, 298] on span "ending 0352" at bounding box center [575, 298] width 351 height 22
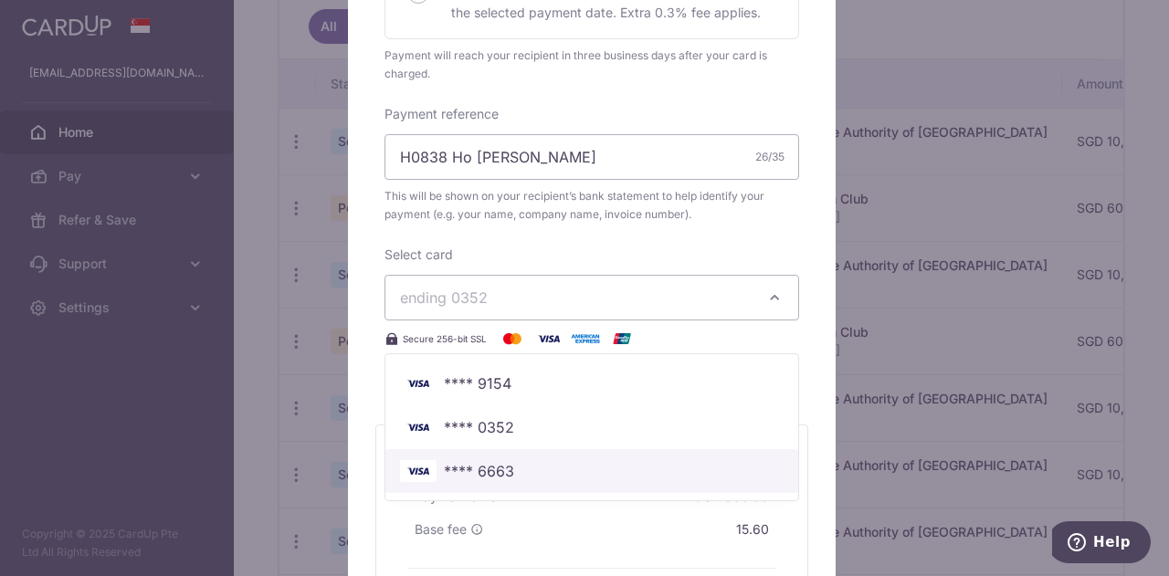
click at [507, 460] on span "**** 6663" at bounding box center [592, 471] width 384 height 22
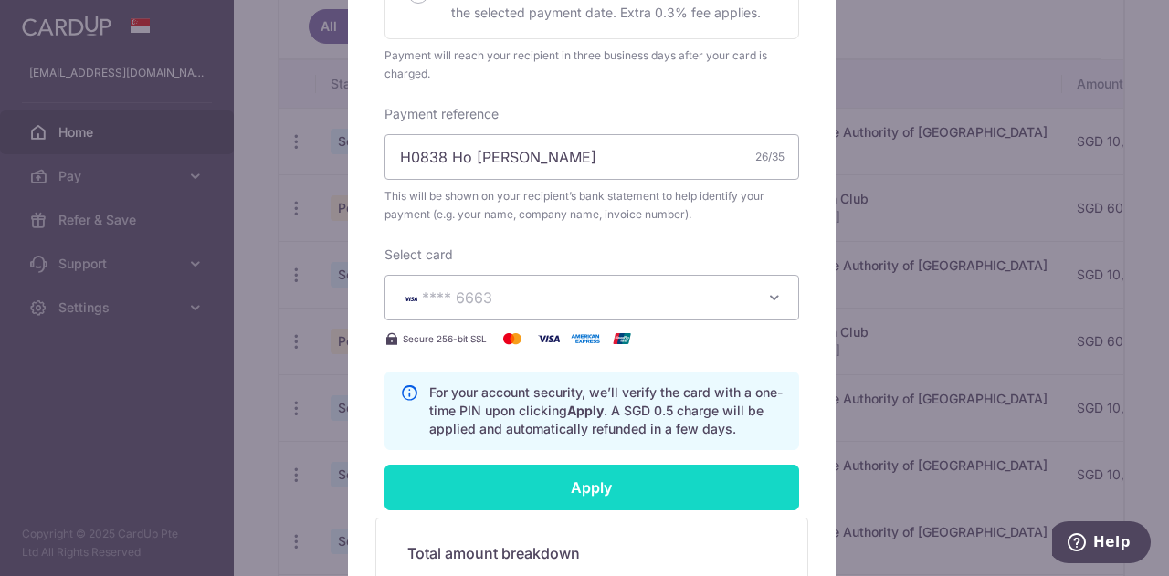
click at [572, 489] on input "Apply" at bounding box center [592, 488] width 415 height 46
type input "Successfully Applied"
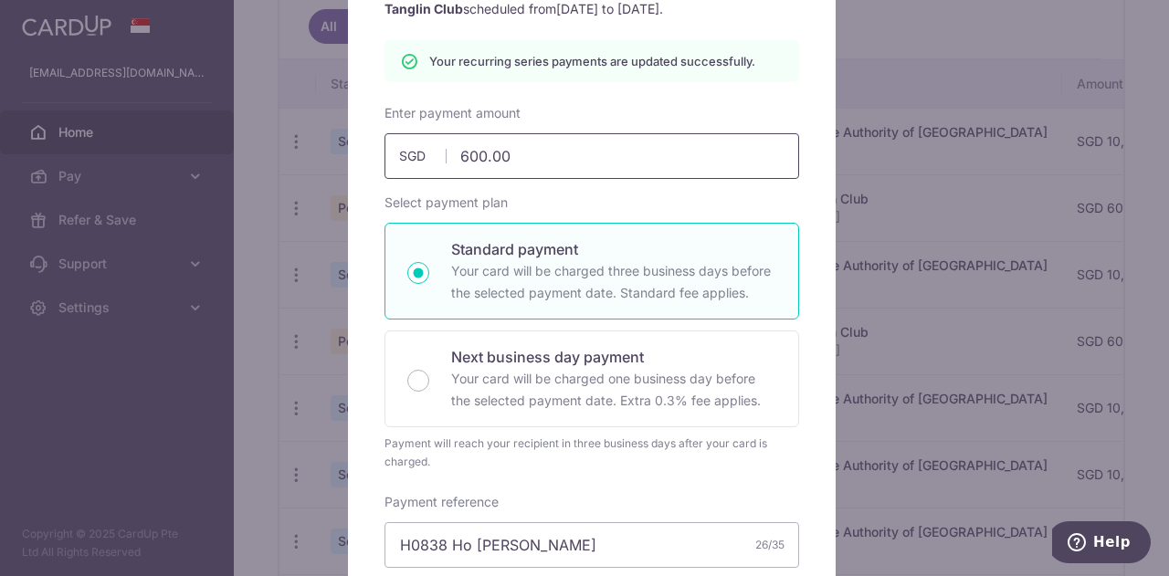
scroll to position [0, 0]
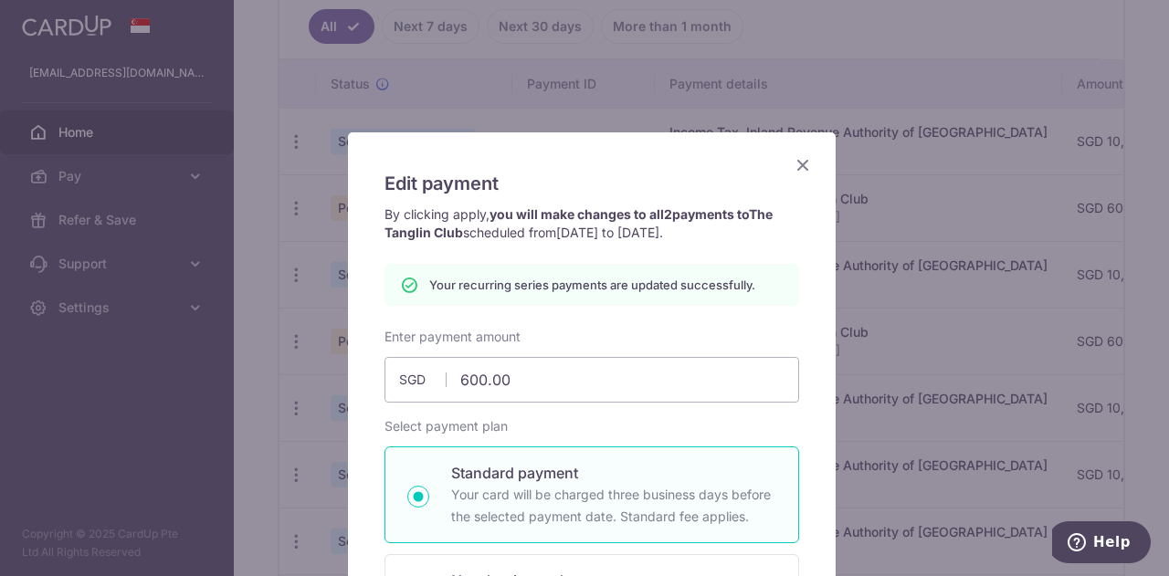
click at [792, 160] on icon "Close" at bounding box center [803, 164] width 22 height 23
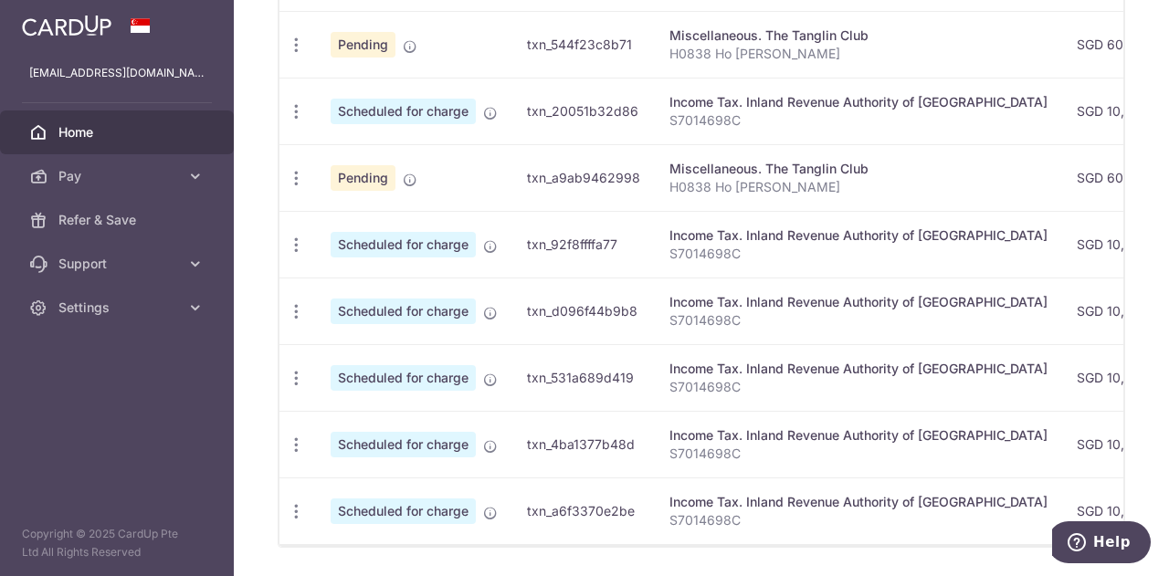
scroll to position [769, 0]
